Goal: Task Accomplishment & Management: Use online tool/utility

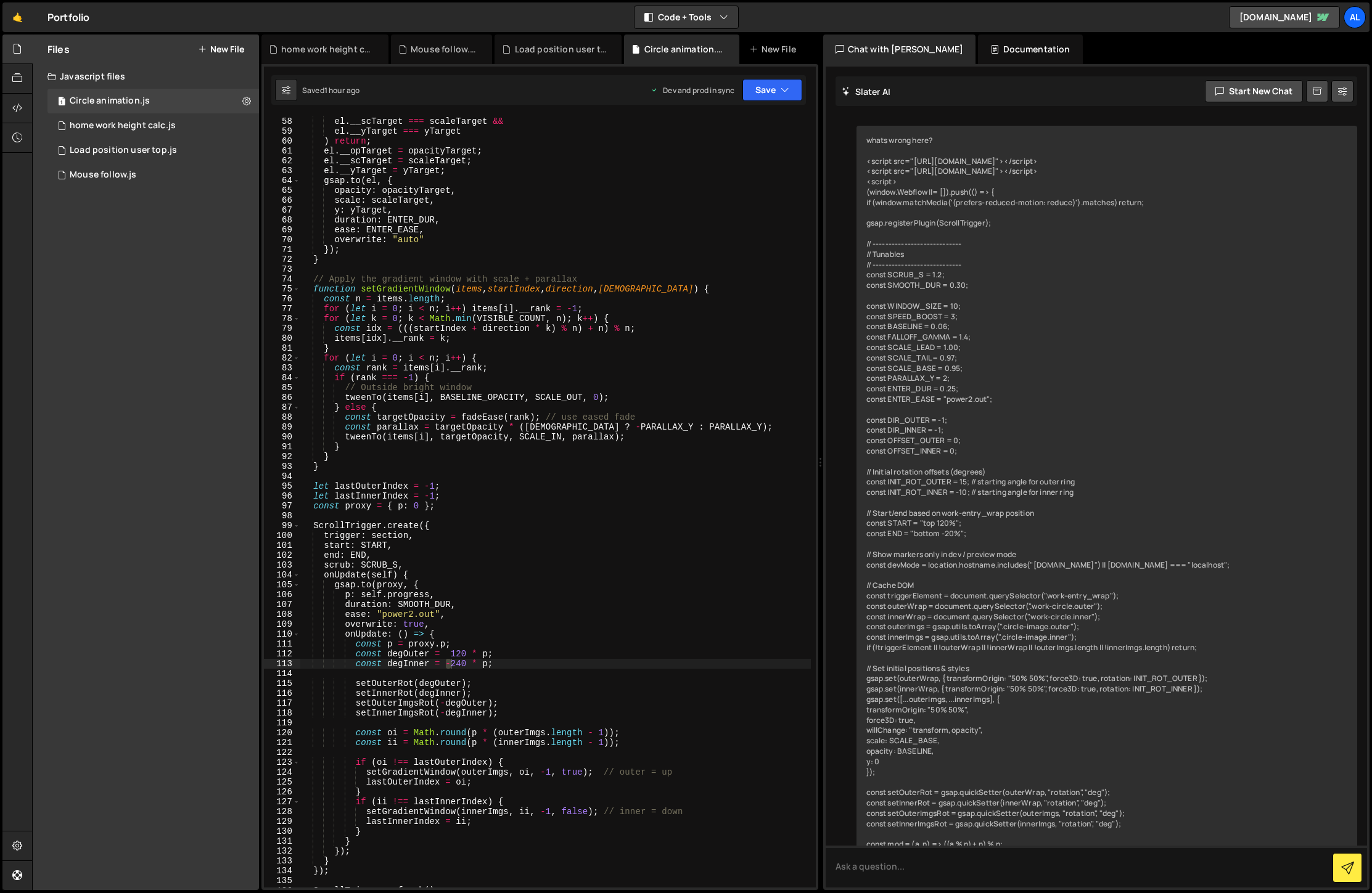
scroll to position [652, 0]
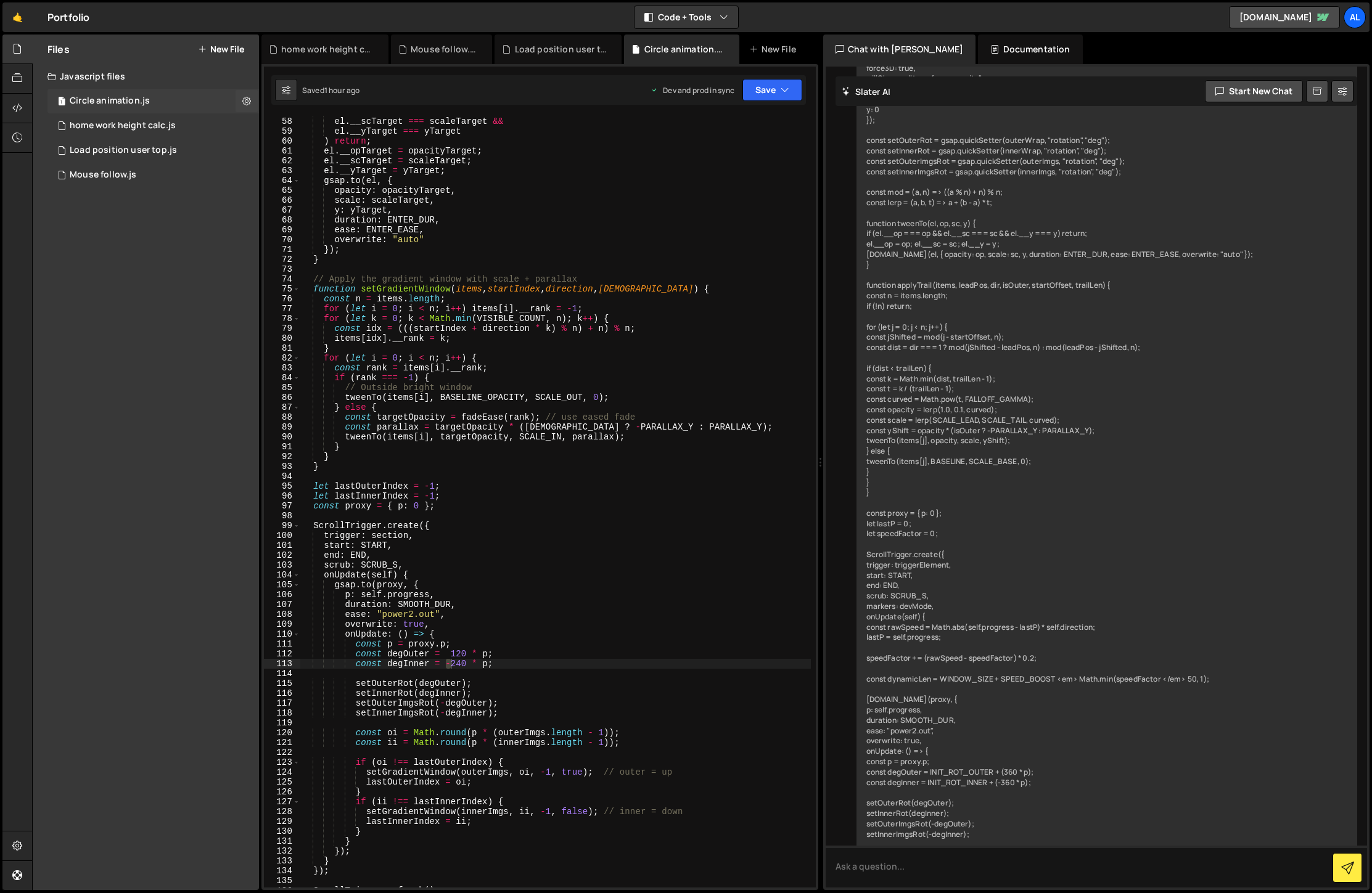
click at [147, 103] on div "Circle animation.js" at bounding box center [110, 101] width 80 height 11
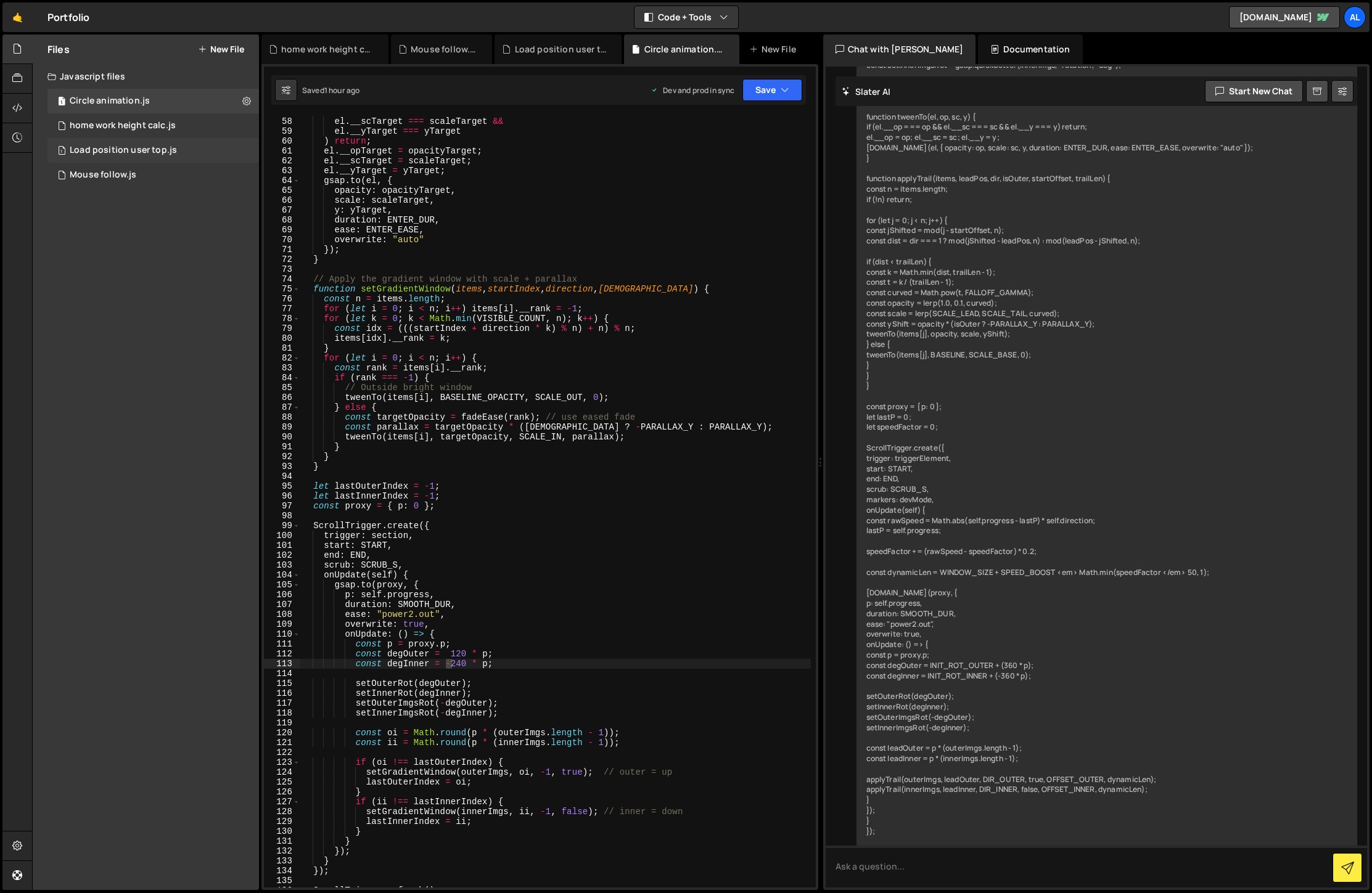
scroll to position [1100, 0]
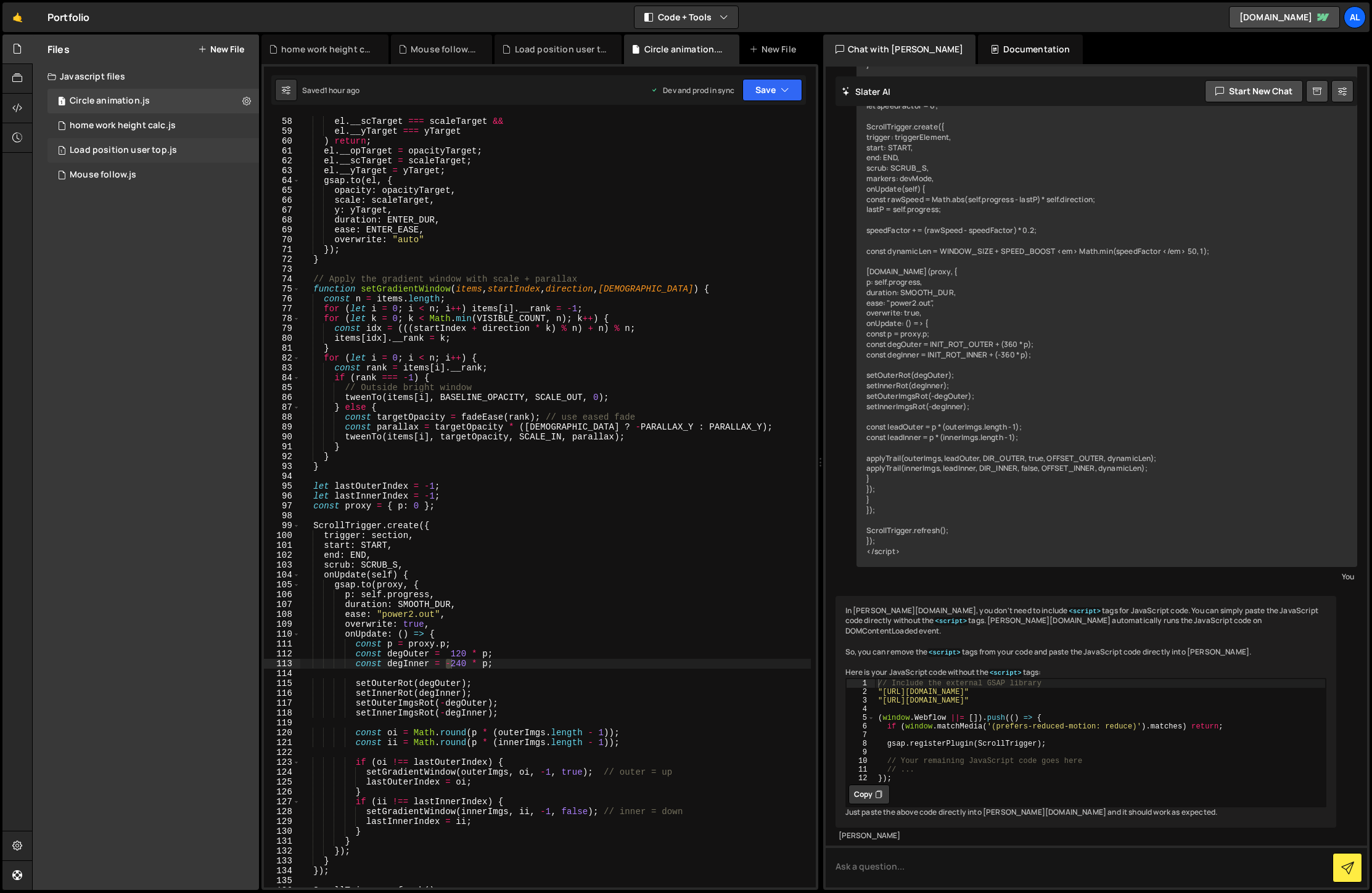
click at [139, 151] on div "Load position user top.js" at bounding box center [123, 151] width 107 height 11
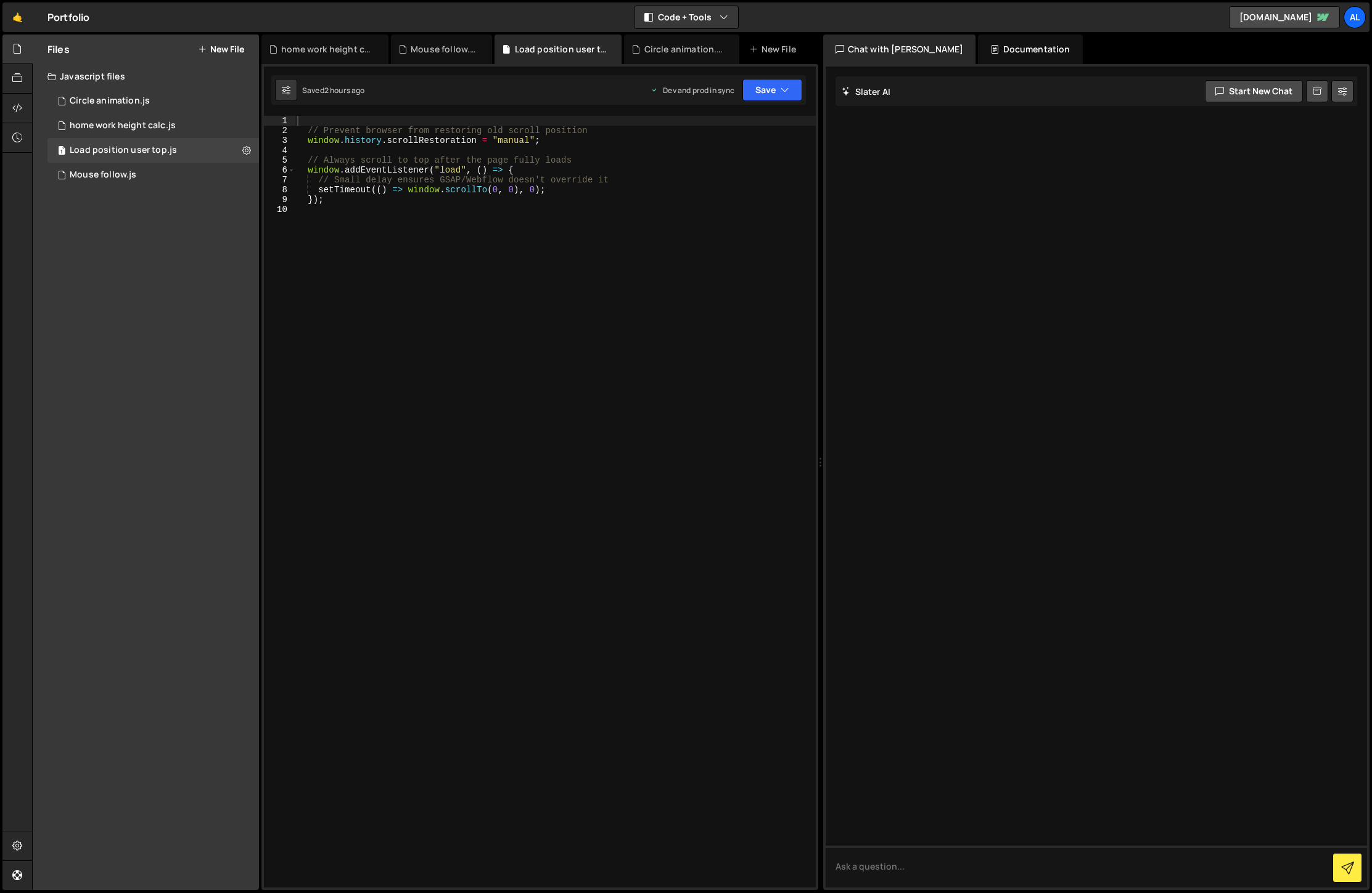
click at [415, 209] on div "// Prevent browser from restoring old scroll position window . history . scroll…" at bounding box center [555, 511] width 521 height 791
type textarea "});"
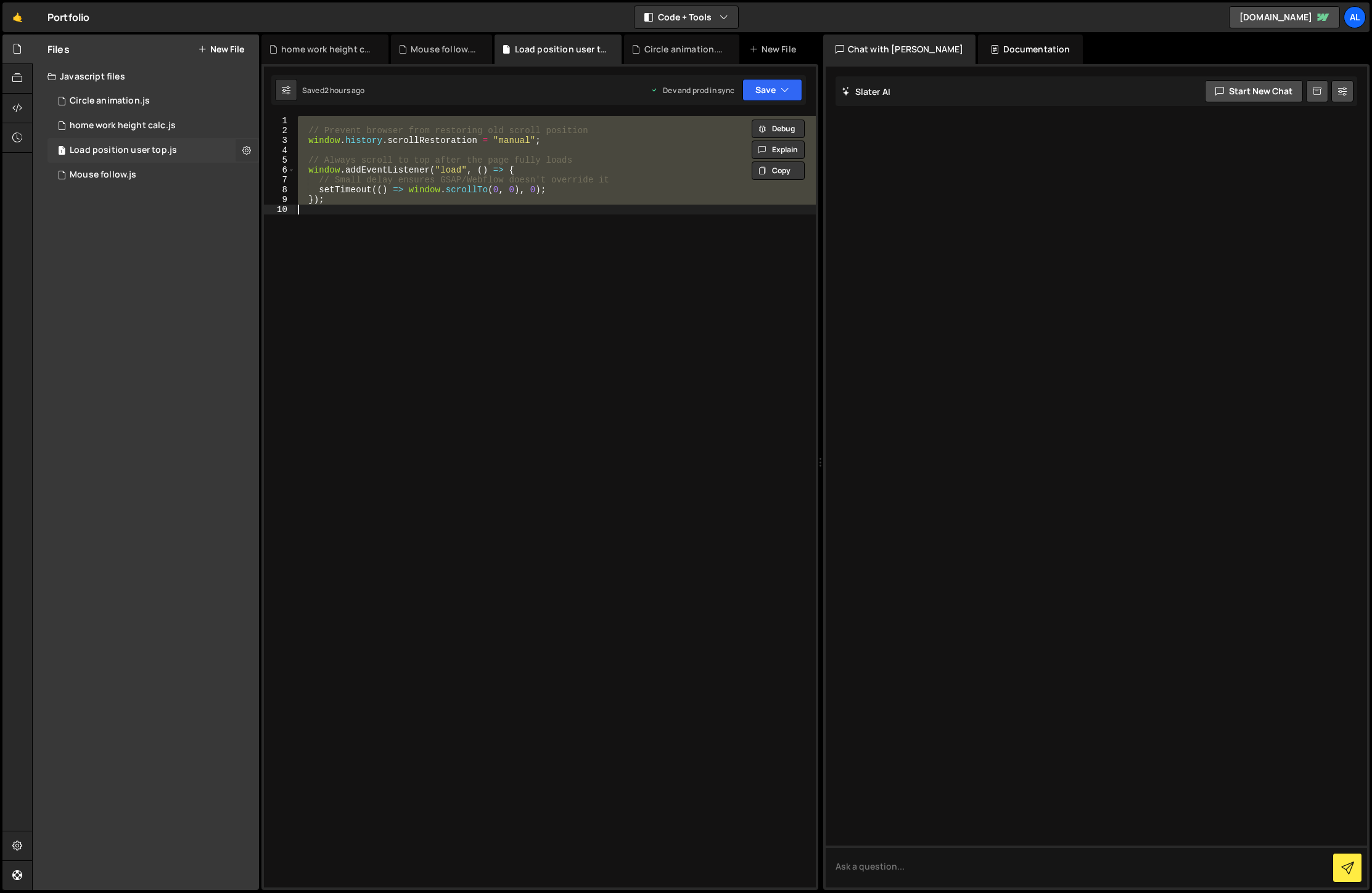
click at [246, 148] on icon at bounding box center [246, 150] width 8 height 12
click at [305, 226] on button "Delete File" at bounding box center [322, 225] width 120 height 25
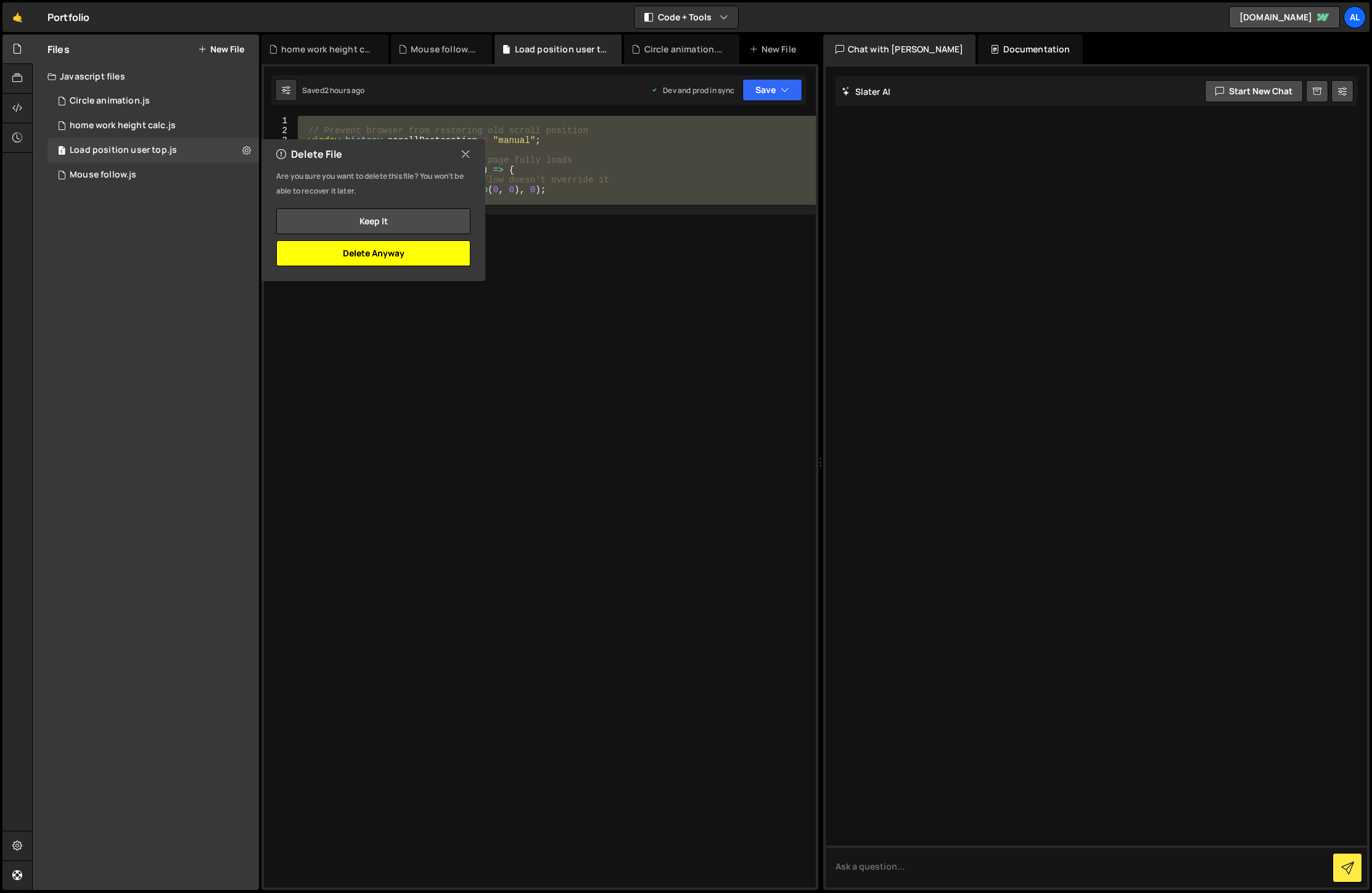
click at [415, 252] on button "Delete Anyway" at bounding box center [374, 253] width 195 height 26
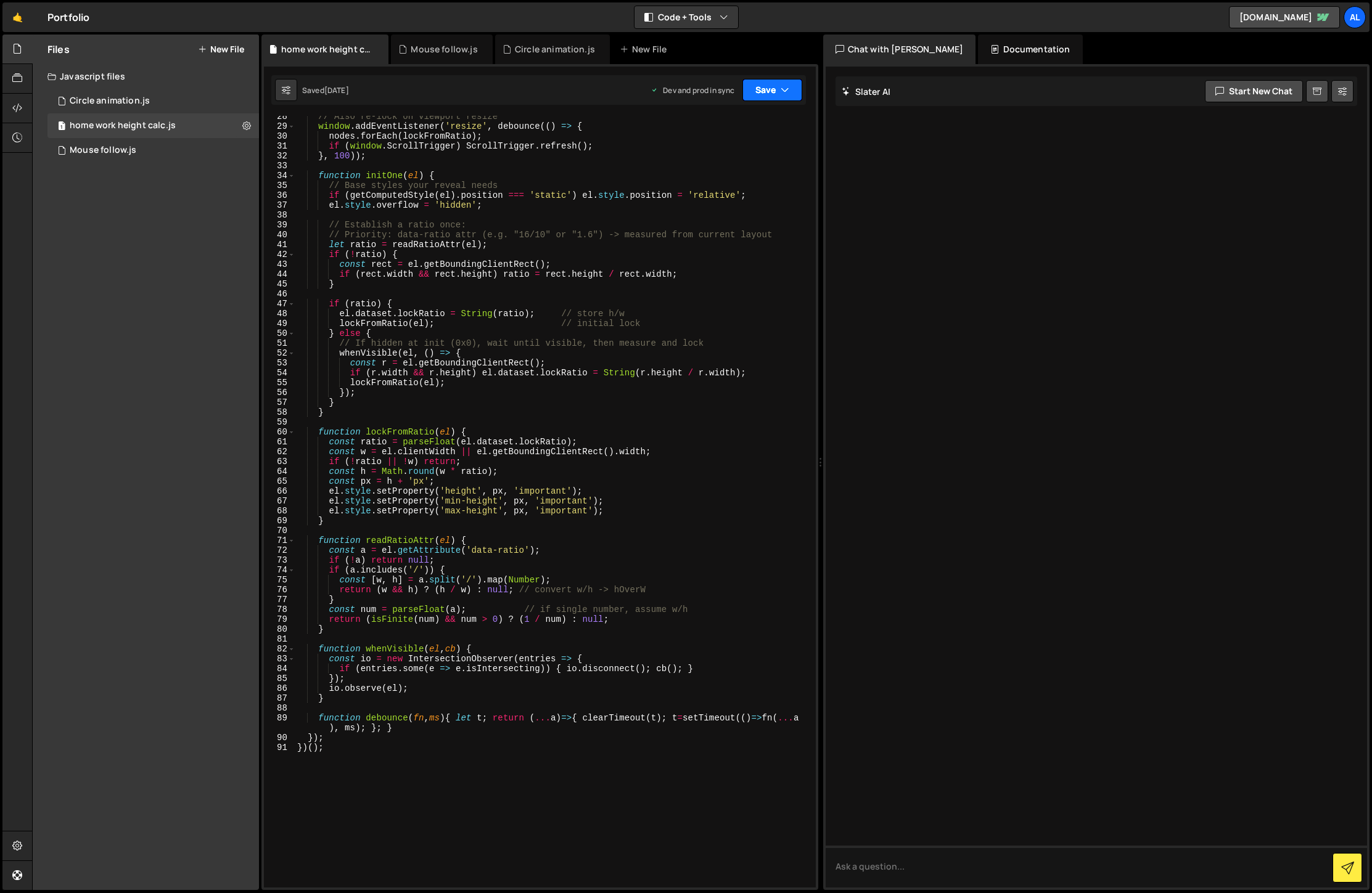
click at [784, 87] on icon "button" at bounding box center [784, 90] width 8 height 12
click at [735, 164] on div "Save to Production S" at bounding box center [730, 161] width 128 height 12
